Goal: Go to known website: Go to known website

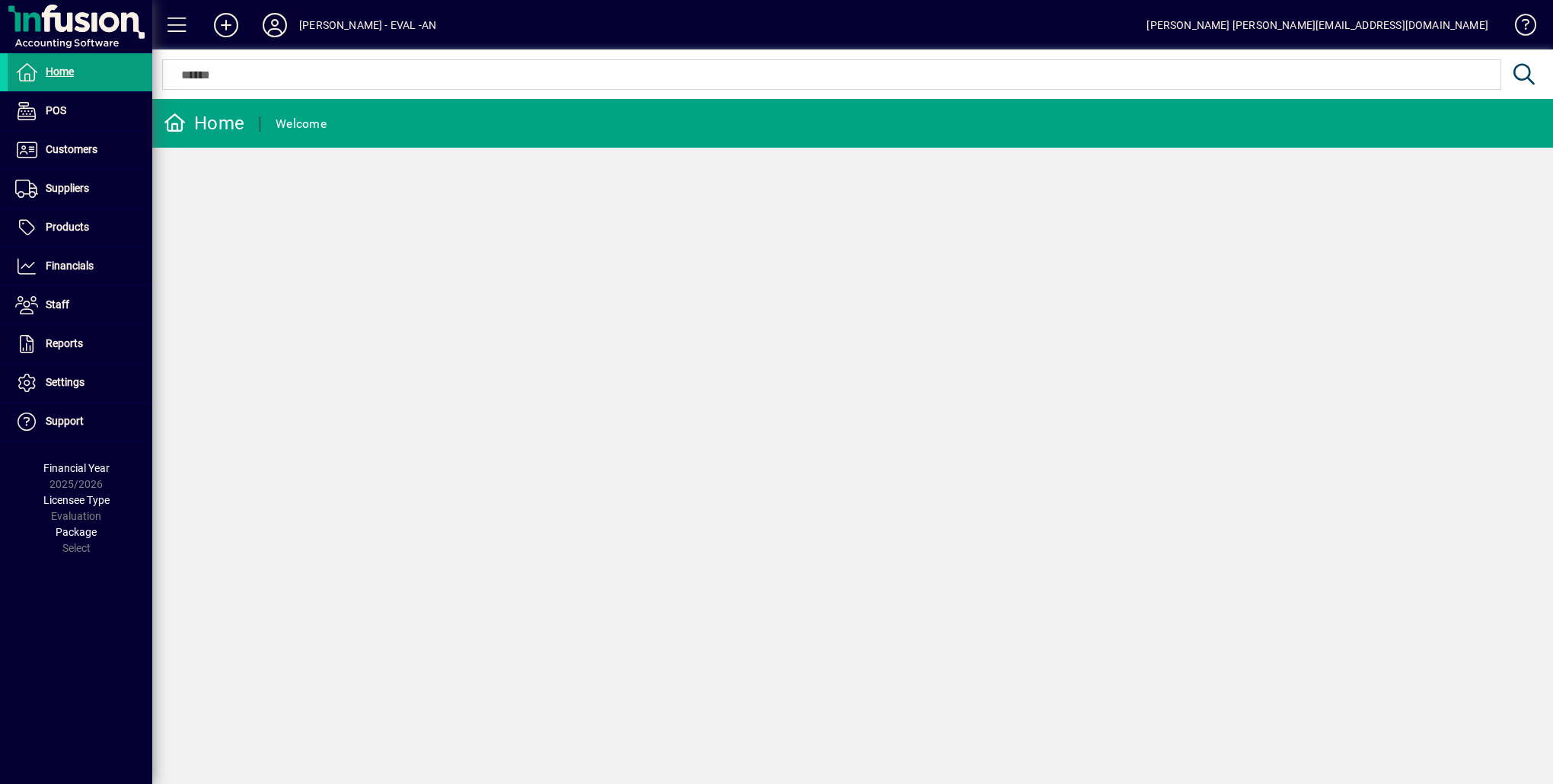
click at [275, 16] on icon at bounding box center [275, 24] width 31 height 24
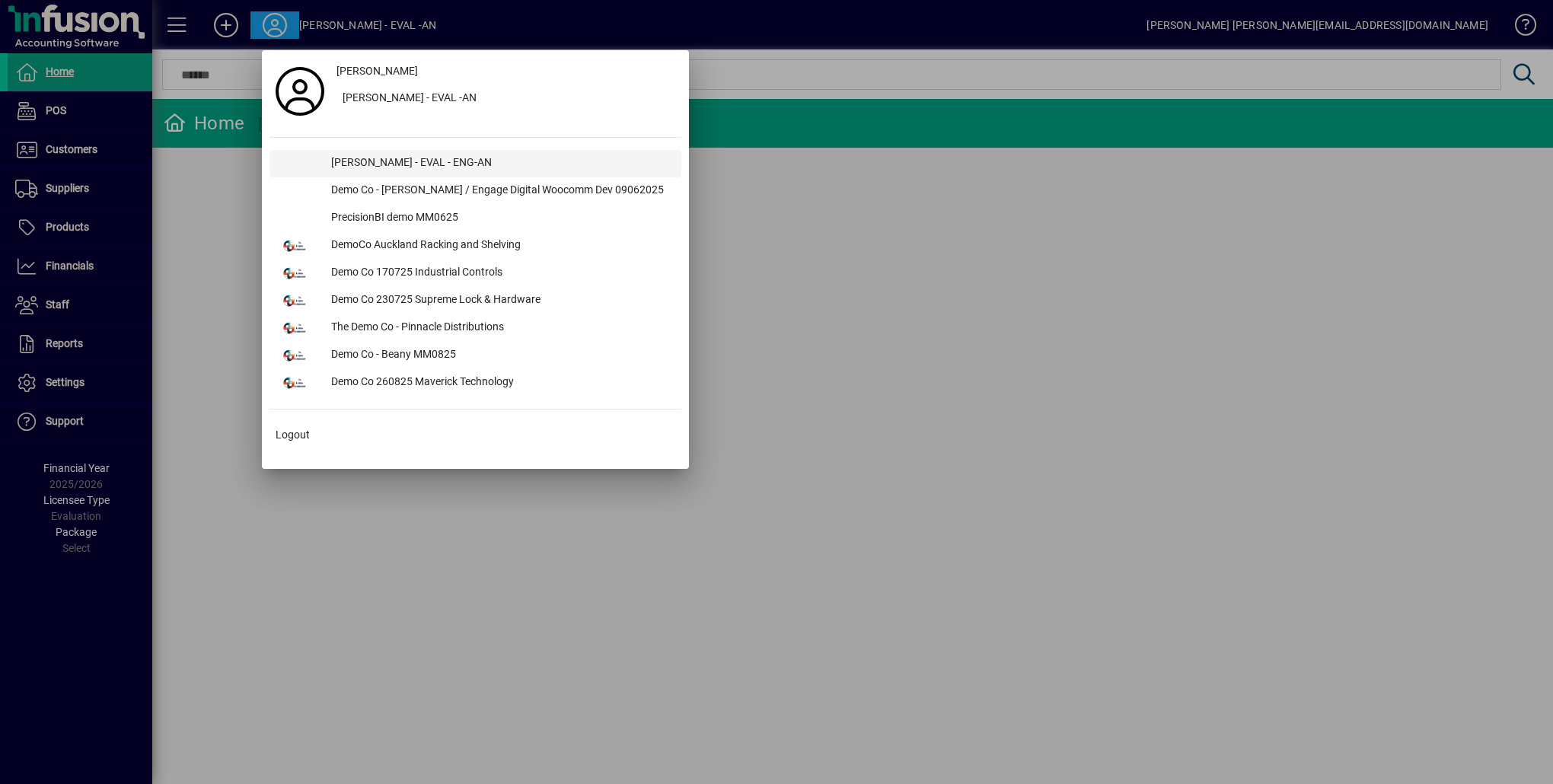
click at [375, 160] on div "Lewis Gray - EVAL - ENG-AN" at bounding box center [500, 164] width 362 height 27
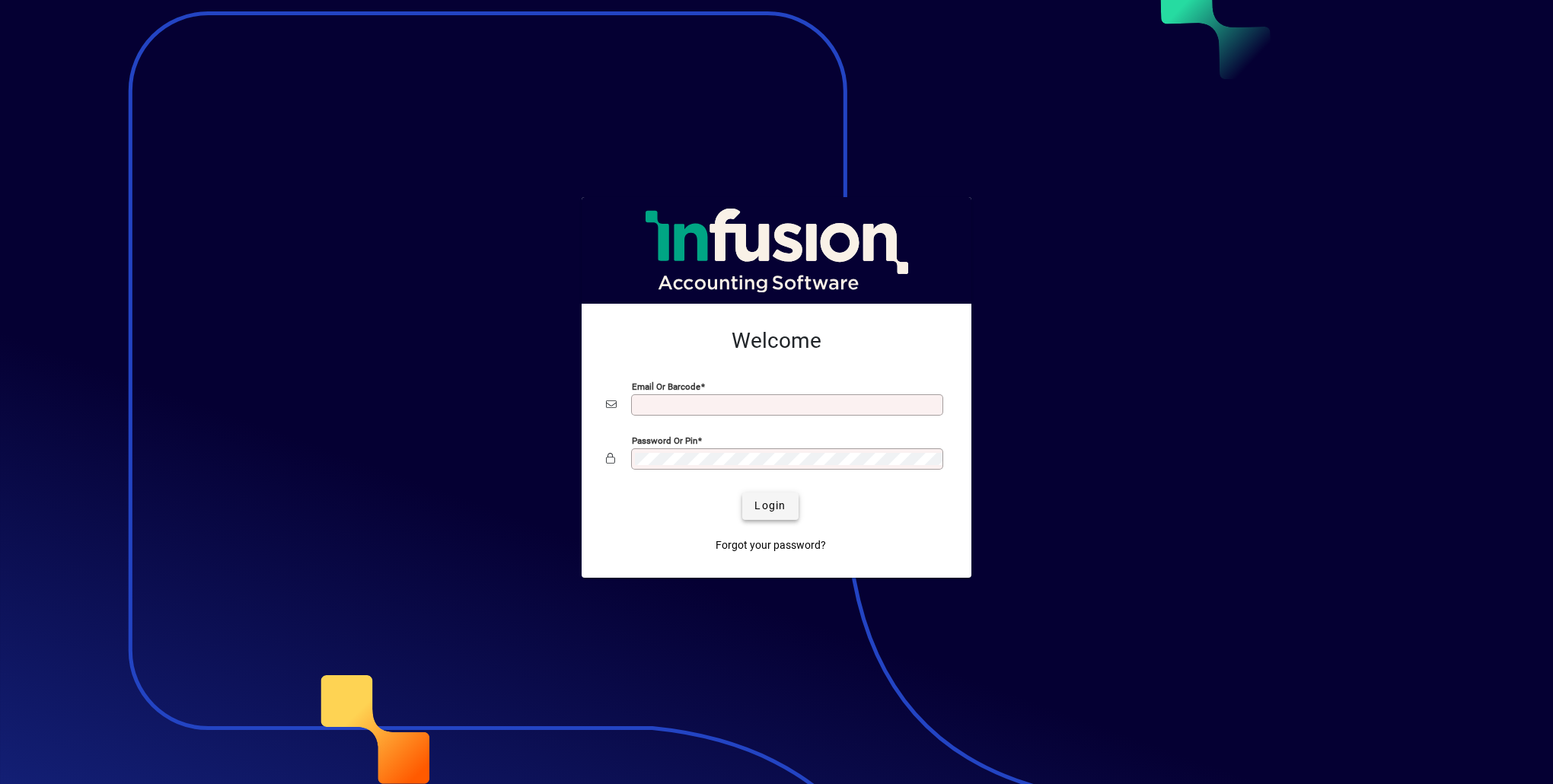
type input "**********"
click at [788, 519] on span "submit" at bounding box center [771, 507] width 56 height 37
